Goal: Navigation & Orientation: Find specific page/section

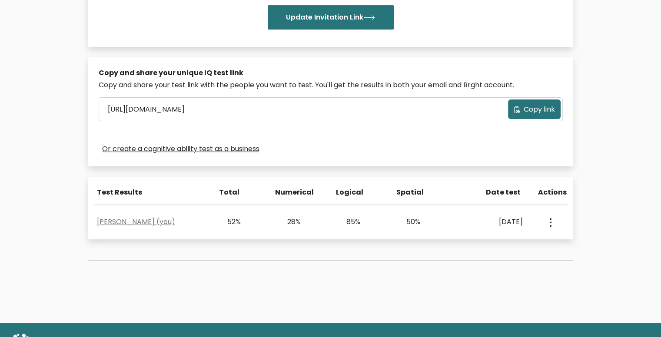
scroll to position [256, 0]
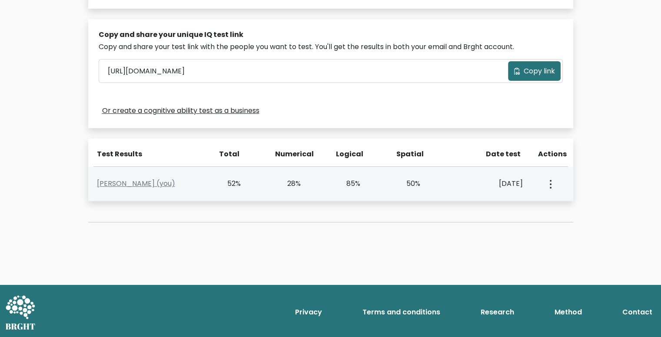
click at [556, 184] on div "View Profile" at bounding box center [550, 183] width 30 height 27
click at [550, 184] on icon "button" at bounding box center [551, 184] width 2 height 9
click at [574, 205] on link "View Profile" at bounding box center [581, 209] width 69 height 14
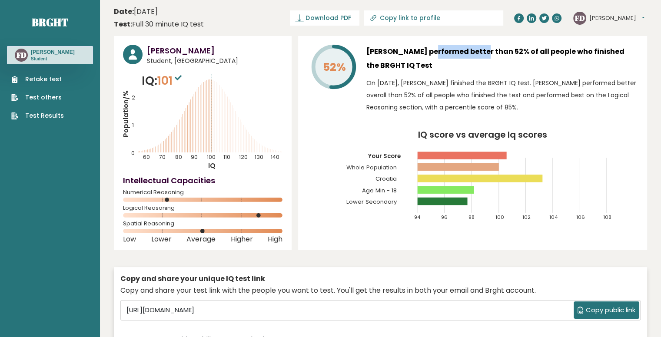
drag, startPoint x: 426, startPoint y: 49, endPoint x: 446, endPoint y: 50, distance: 20.0
click at [446, 50] on h3 "[PERSON_NAME] performed better than 52% of all people who finished the BRGHT IQ…" at bounding box center [503, 59] width 272 height 28
drag, startPoint x: 456, startPoint y: 50, endPoint x: 481, endPoint y: 50, distance: 24.8
click at [481, 50] on h3 "[PERSON_NAME] performed better than 52% of all people who finished the BRGHT IQ…" at bounding box center [503, 59] width 272 height 28
click at [494, 52] on h3 "[PERSON_NAME] performed better than 52% of all people who finished the BRGHT IQ…" at bounding box center [503, 59] width 272 height 28
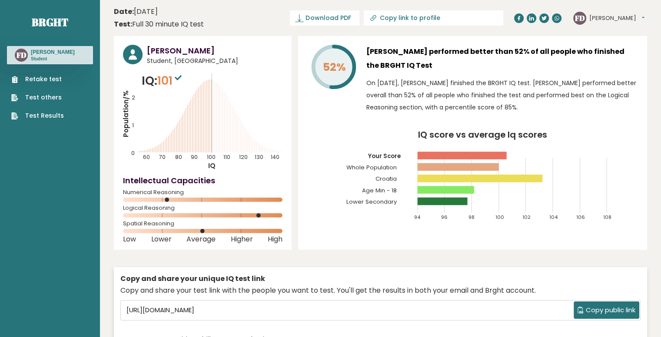
click at [431, 178] on rect at bounding box center [480, 179] width 125 height 8
